Goal: Navigation & Orientation: Find specific page/section

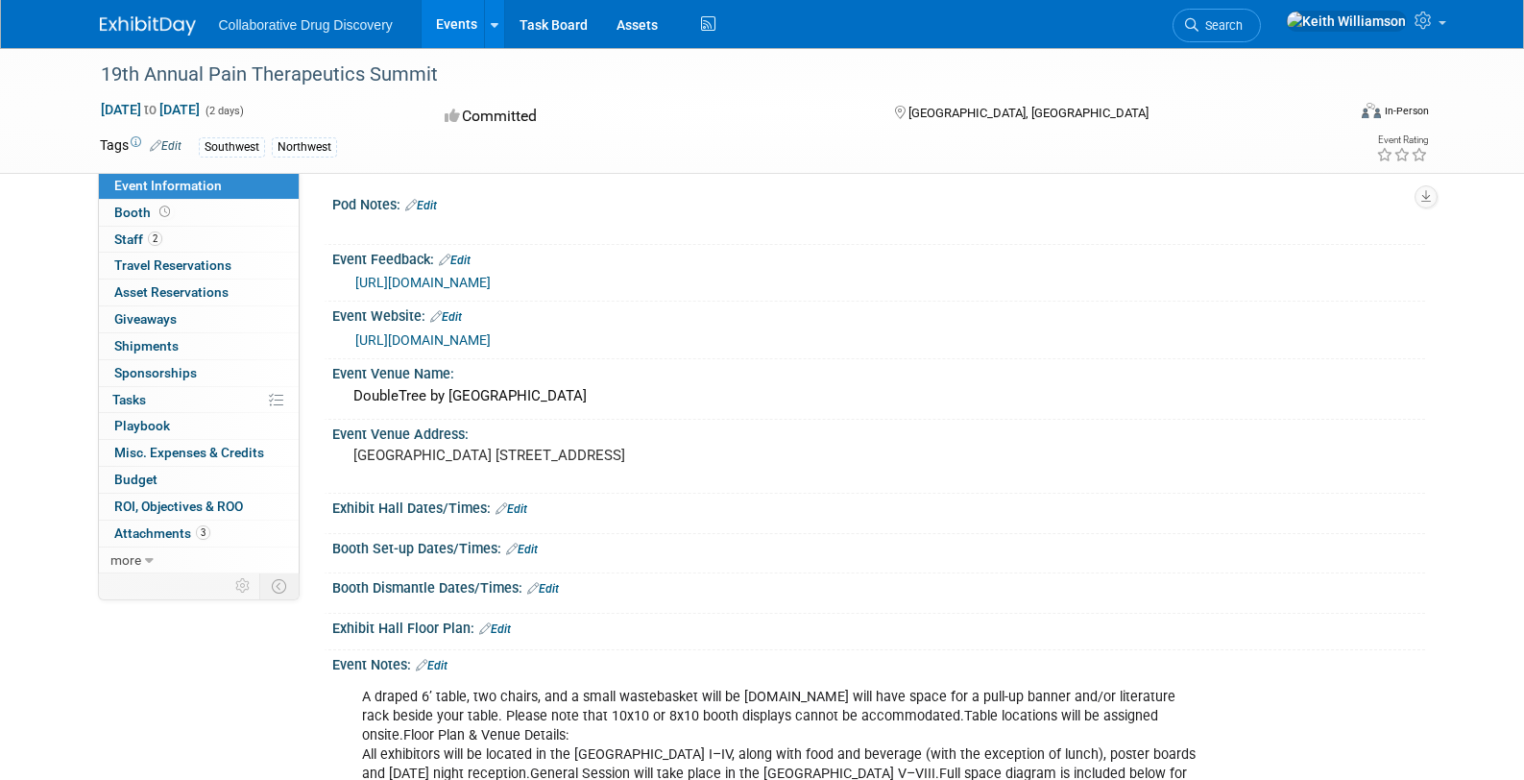
click at [489, 340] on link "[URL][DOMAIN_NAME]" at bounding box center [422, 339] width 135 height 15
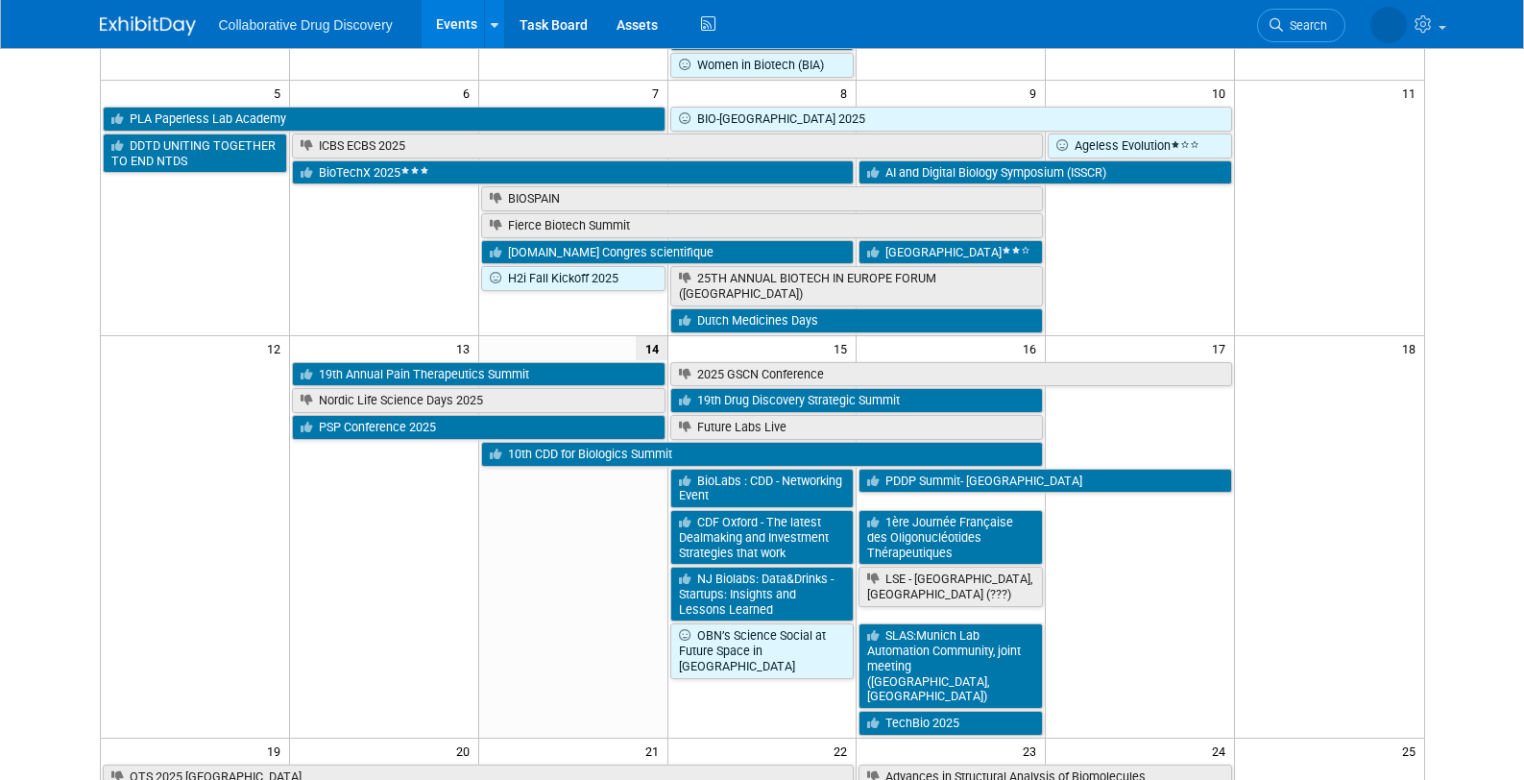
scroll to position [454, 0]
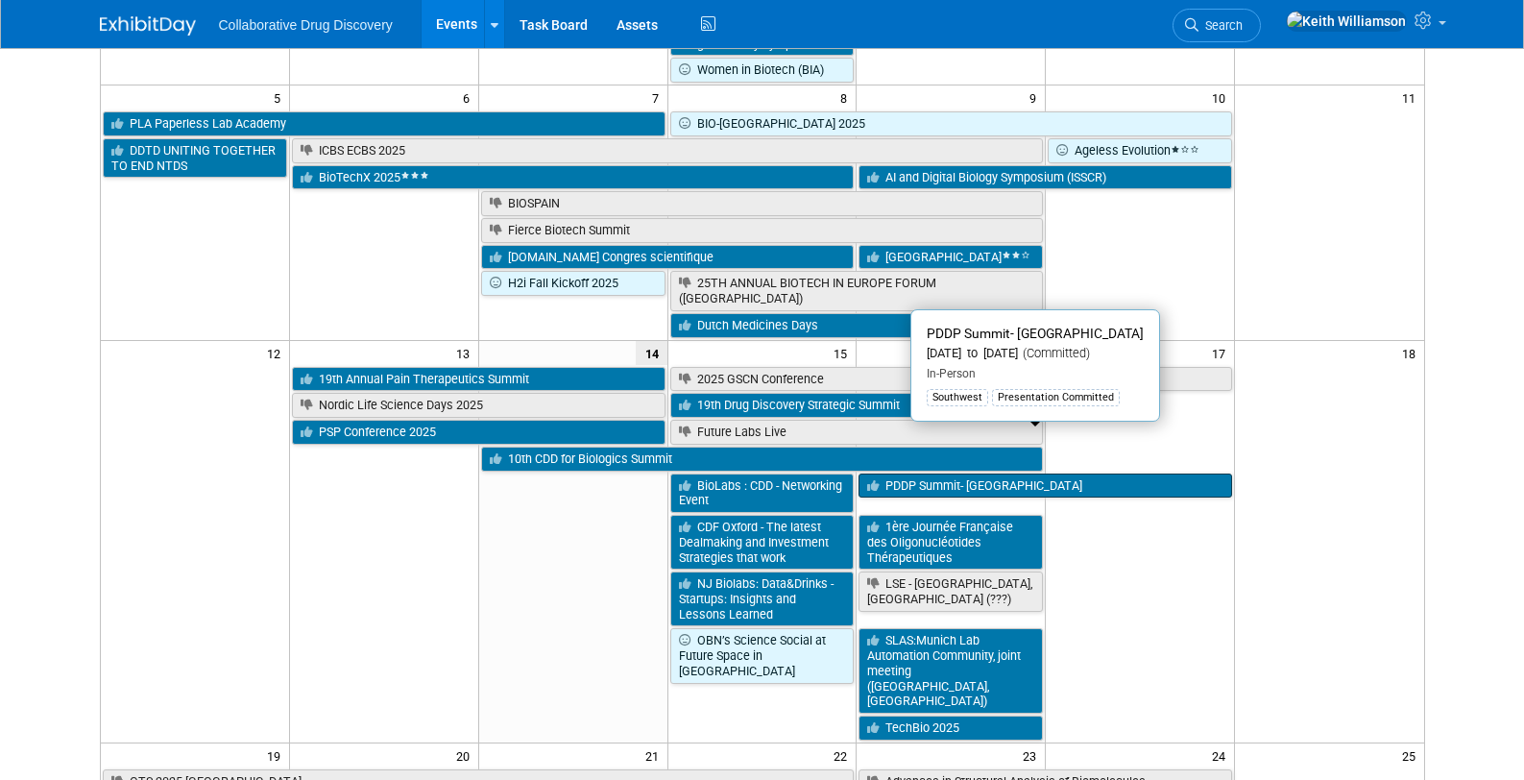
click at [1025, 473] on link "PDDP Summit- [GEOGRAPHIC_DATA]" at bounding box center [1045, 485] width 374 height 25
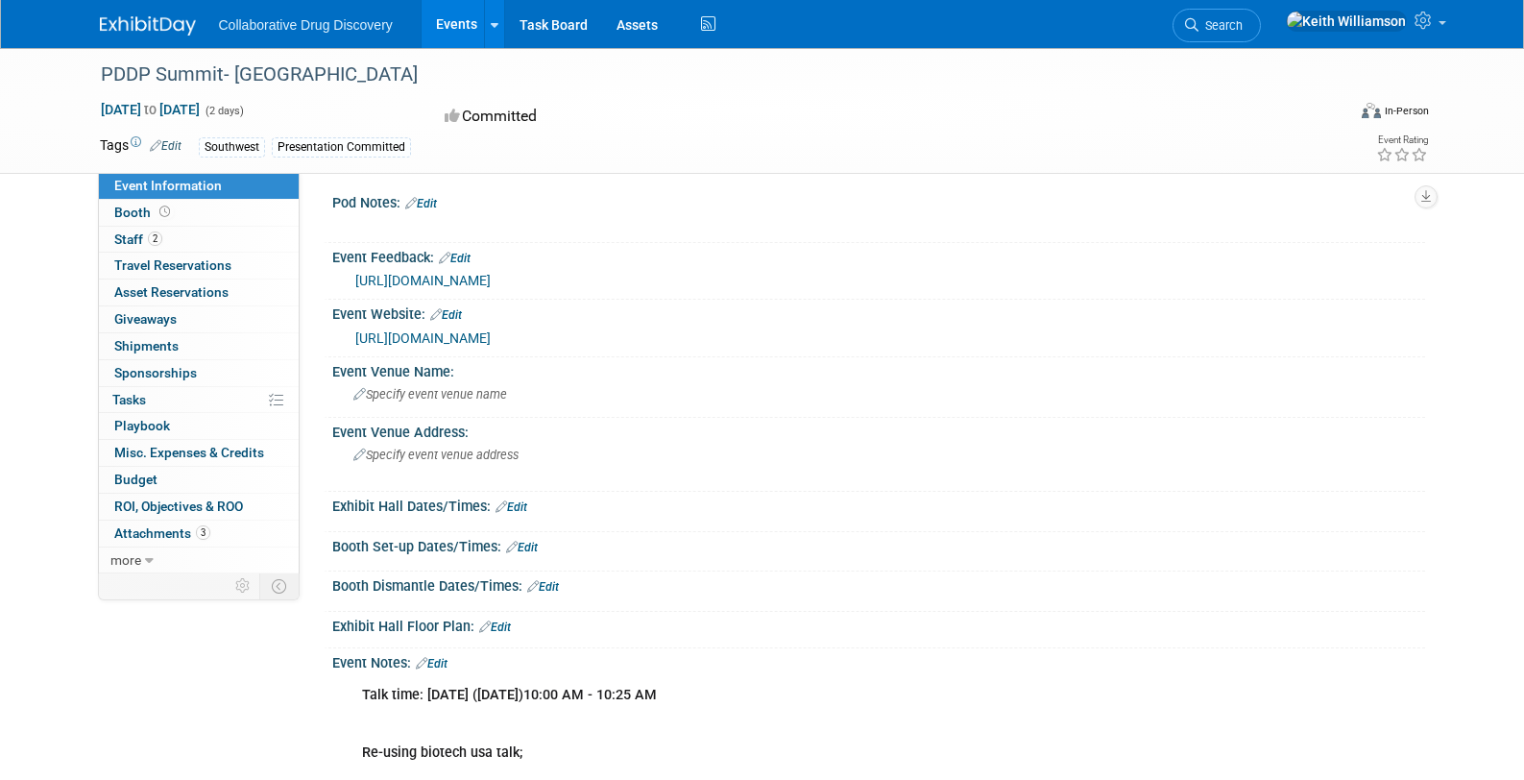
scroll to position [9, 0]
click at [491, 336] on link "https://events.precision-globe.com/single-event/precision-drug-discovery-precli…" at bounding box center [422, 334] width 135 height 15
